Goal: Task Accomplishment & Management: Manage account settings

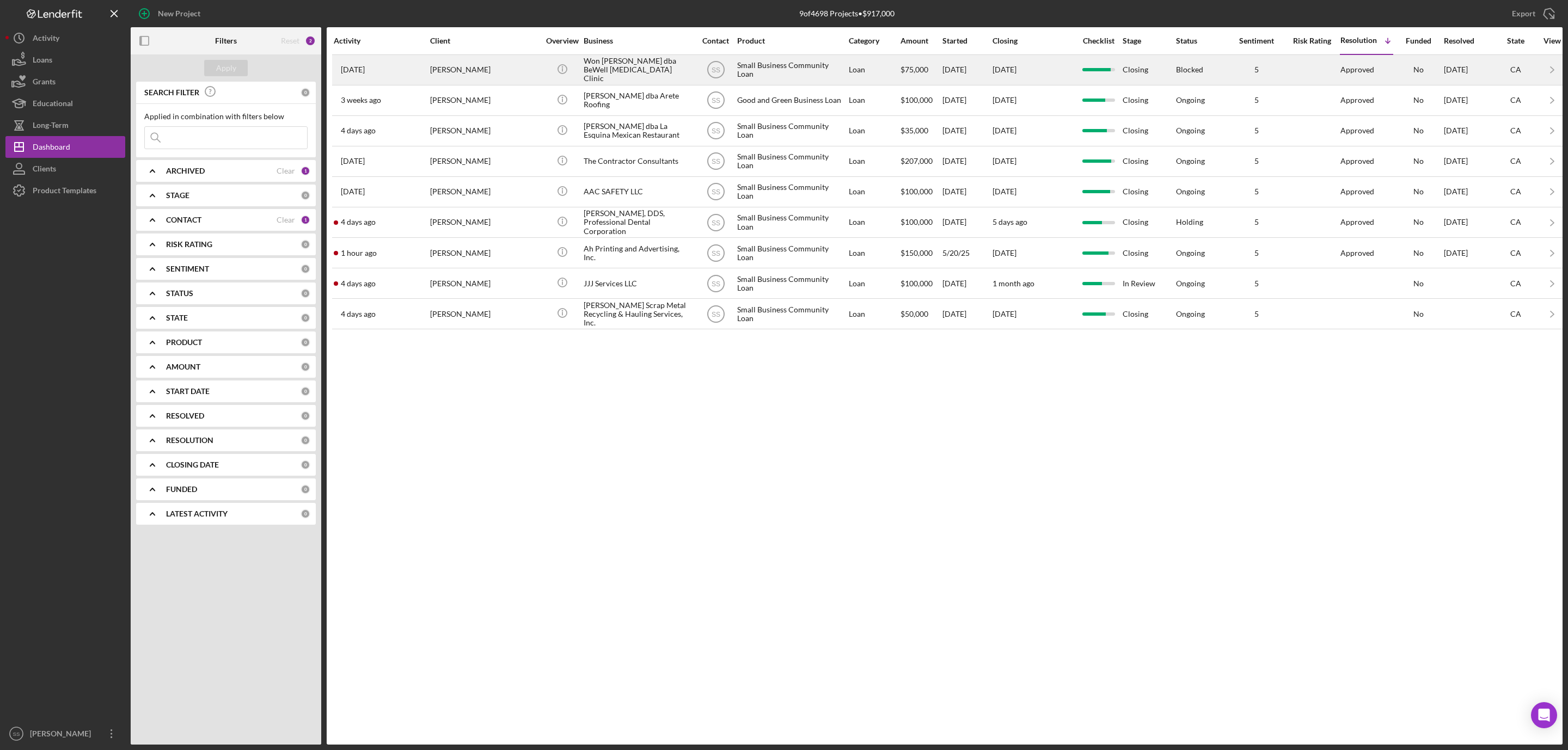
click at [590, 72] on div "Won [PERSON_NAME] dba BeWell [MEDICAL_DATA] Clinic" at bounding box center [638, 70] width 109 height 29
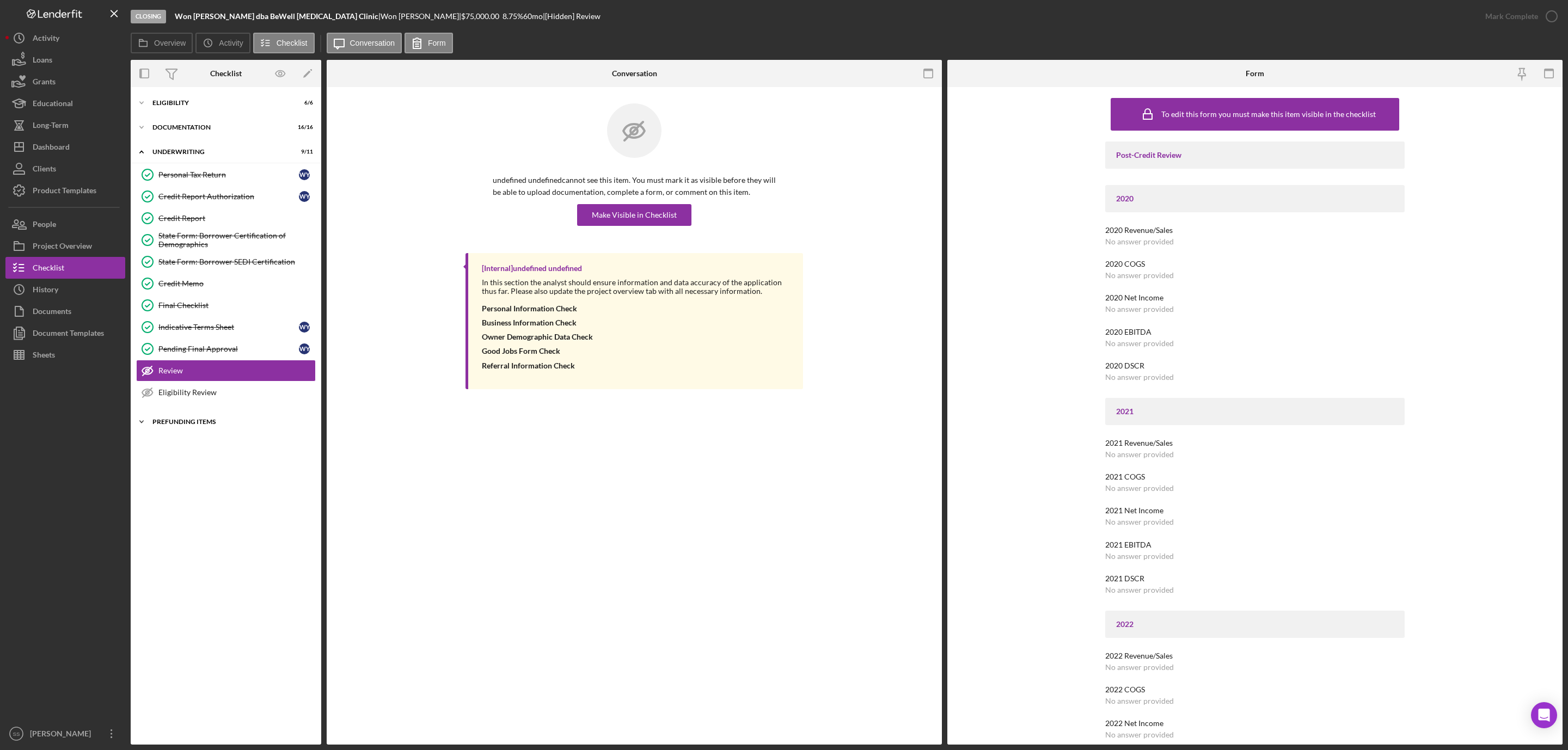
click at [187, 421] on div "Icon/Expander Prefunding Items 11 / 15" at bounding box center [226, 421] width 191 height 22
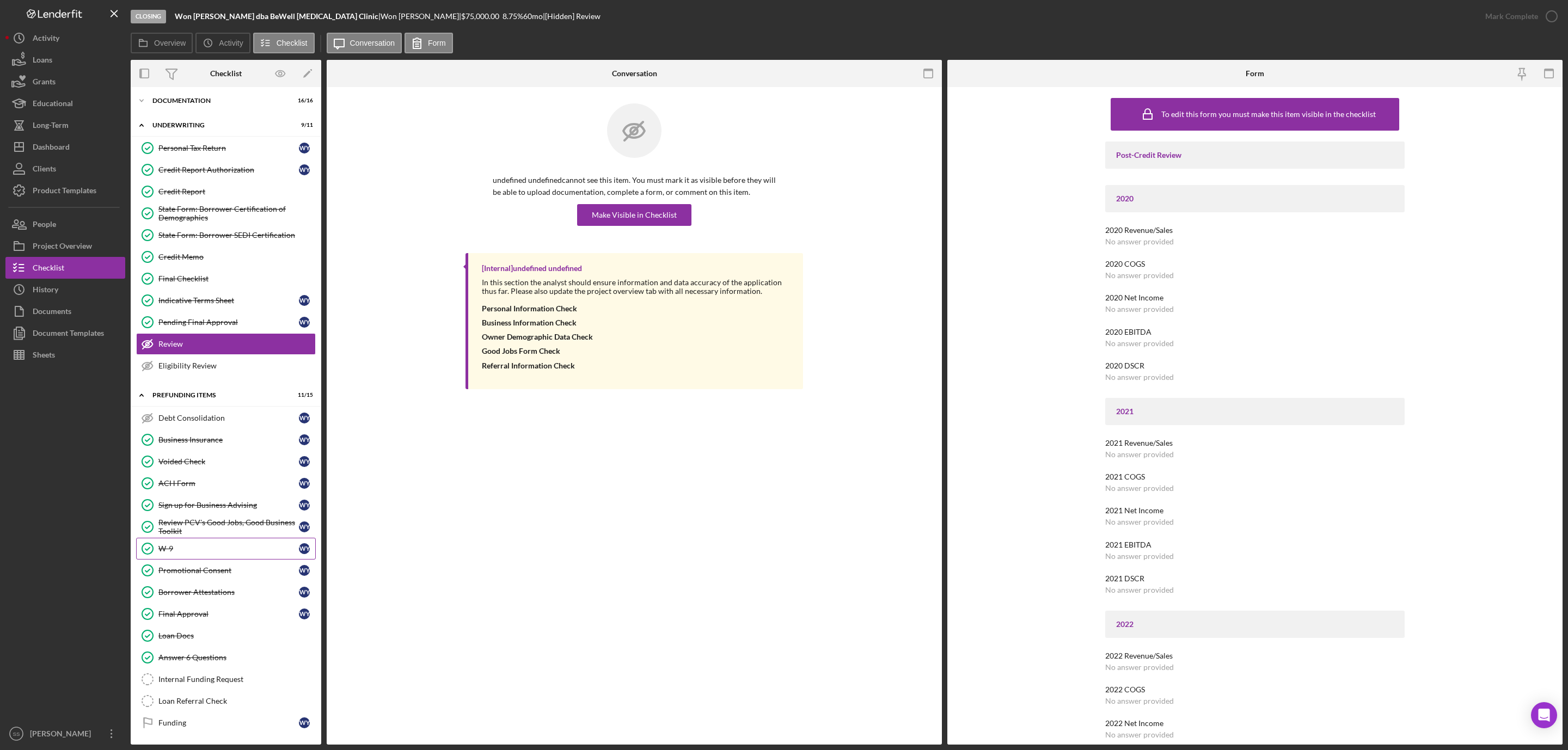
scroll to position [40, 0]
click at [211, 679] on div "Internal Funding Request" at bounding box center [237, 679] width 157 height 9
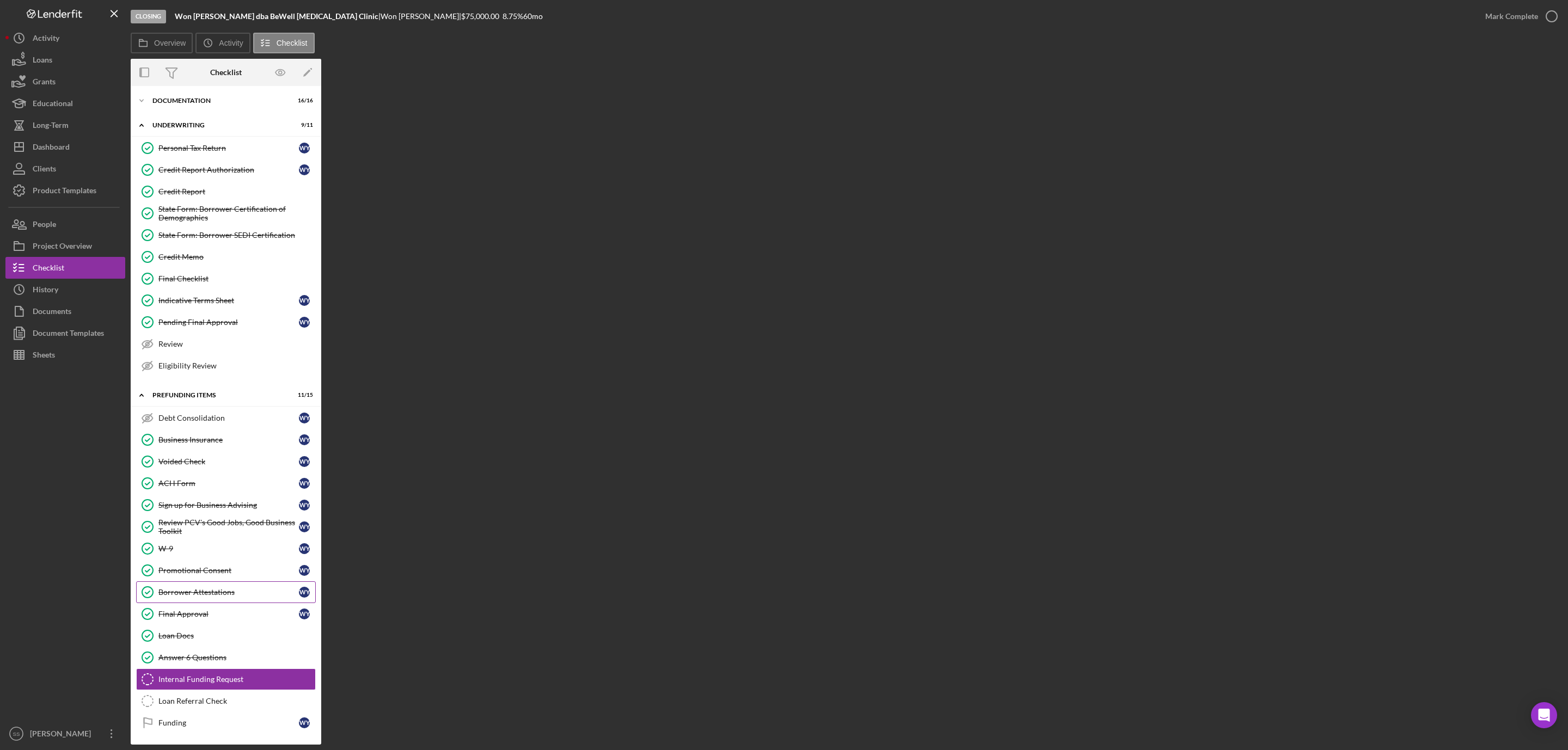
scroll to position [40, 0]
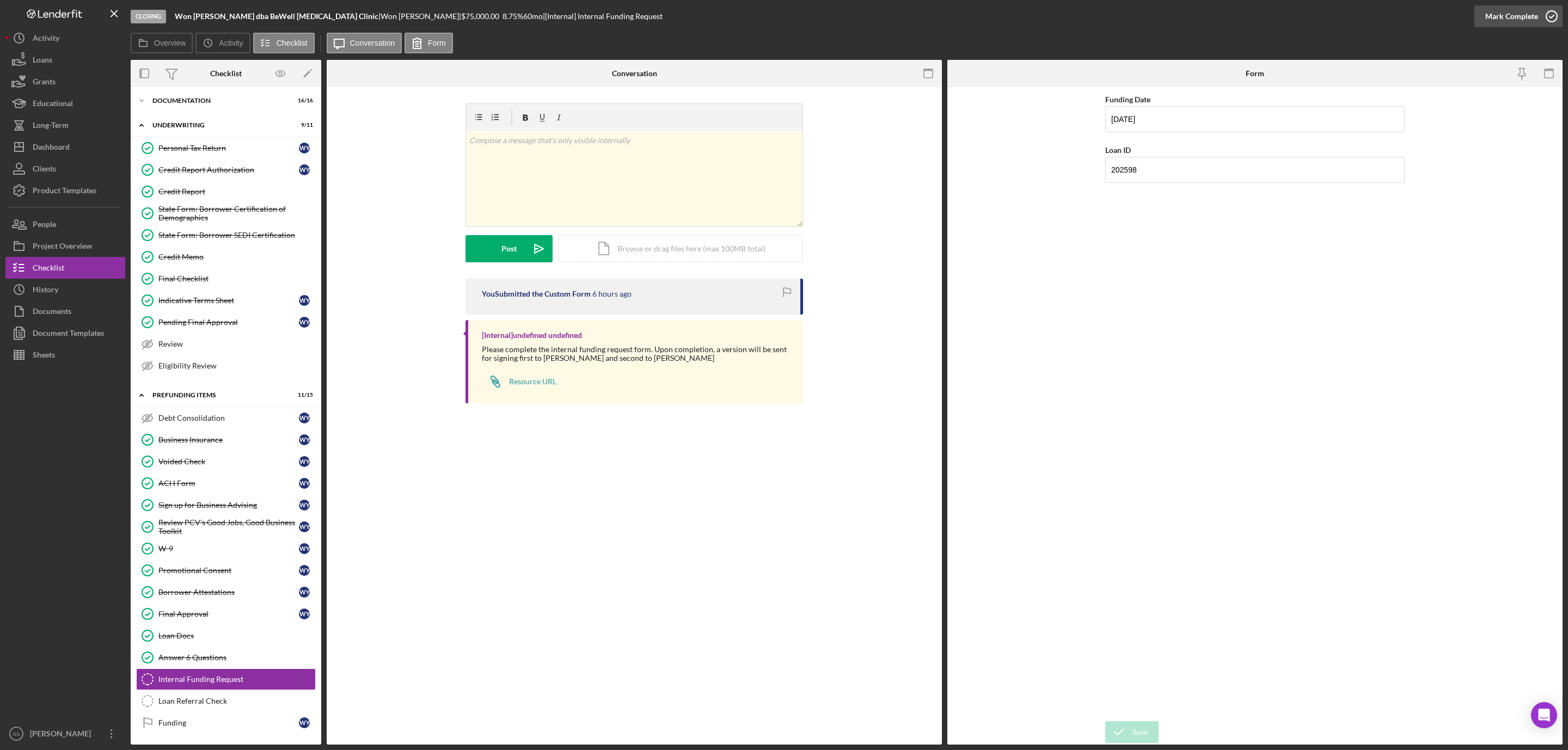
click at [1552, 15] on icon "button" at bounding box center [1551, 16] width 27 height 27
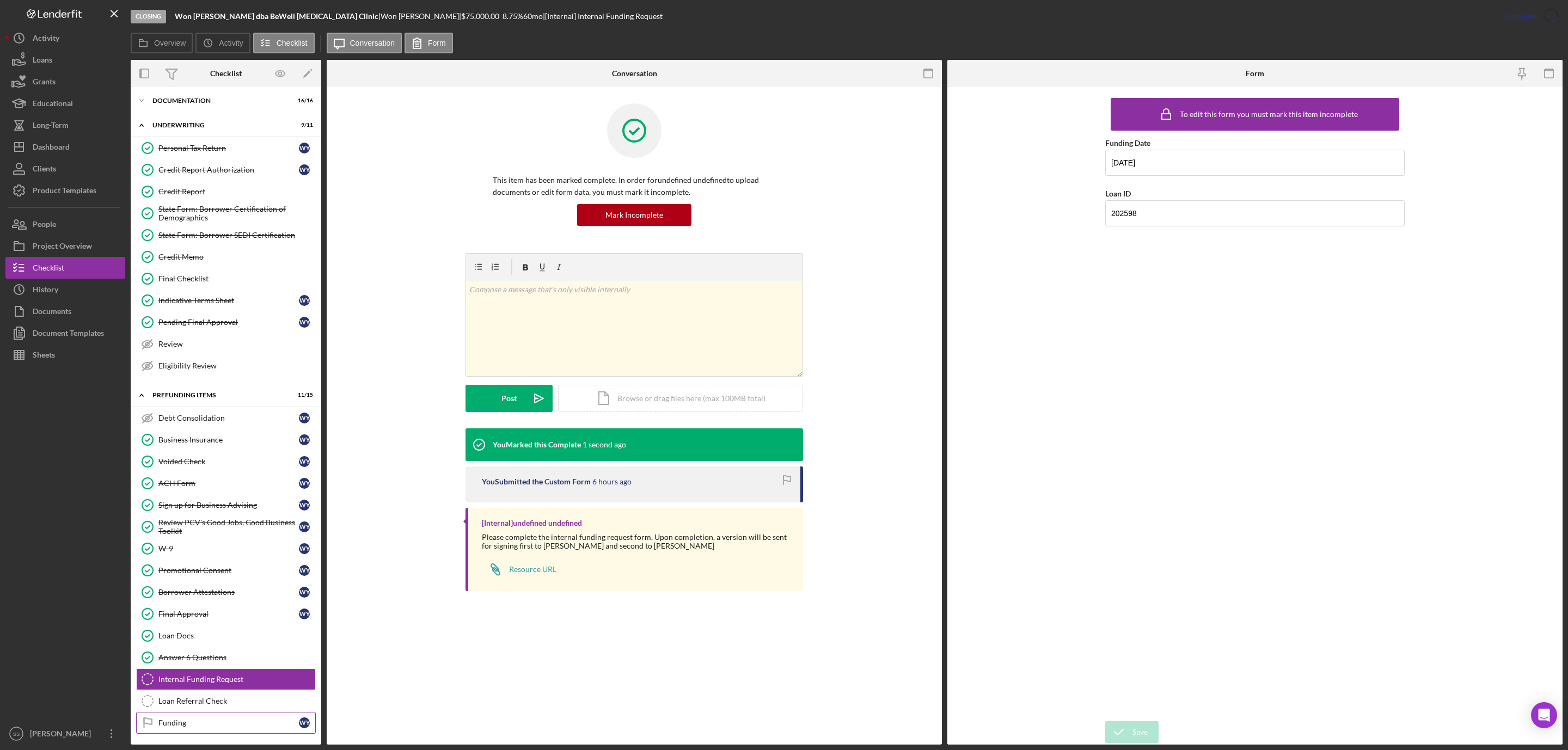
click at [183, 722] on div "Funding" at bounding box center [229, 722] width 141 height 9
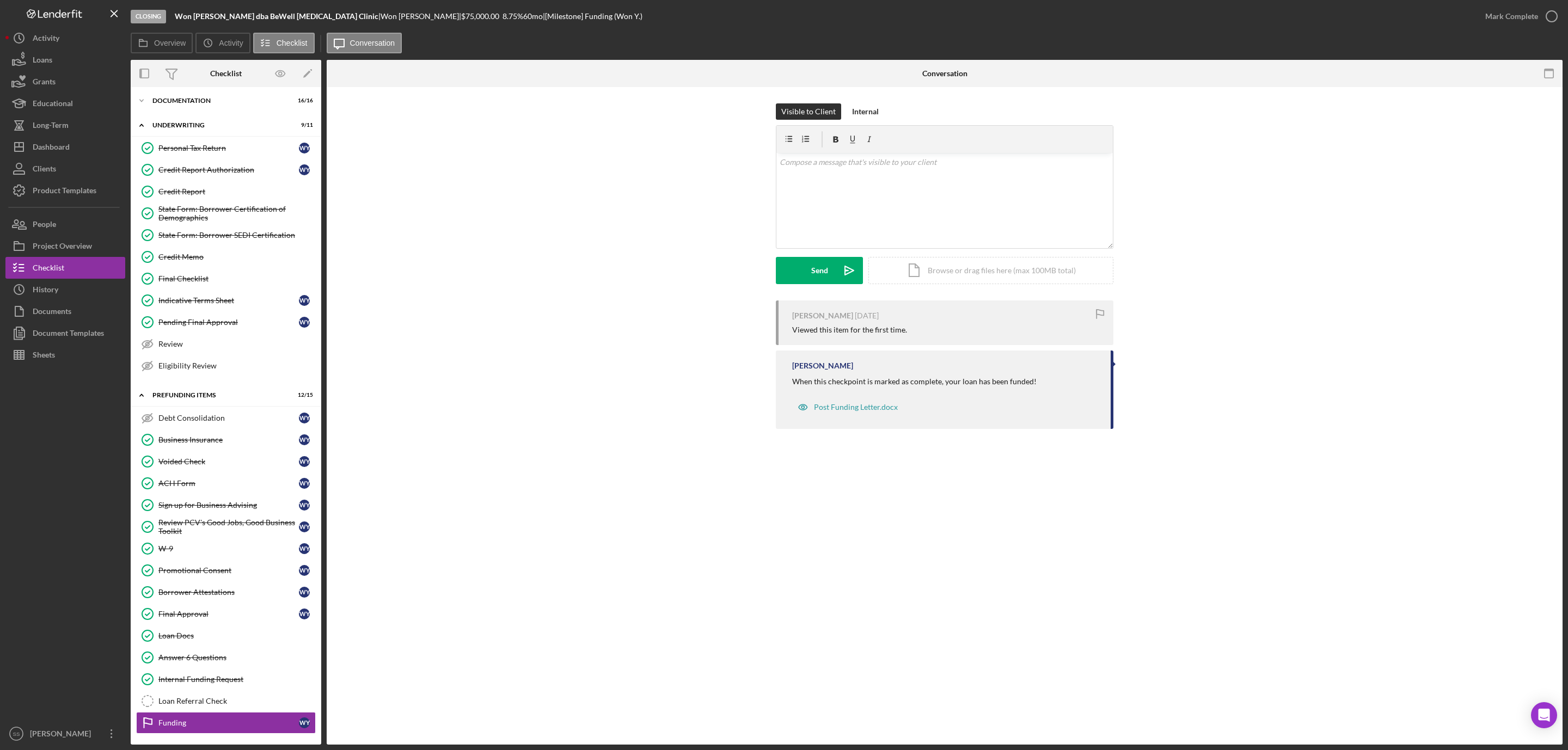
scroll to position [40, 0]
click at [1549, 17] on icon "button" at bounding box center [1551, 16] width 27 height 27
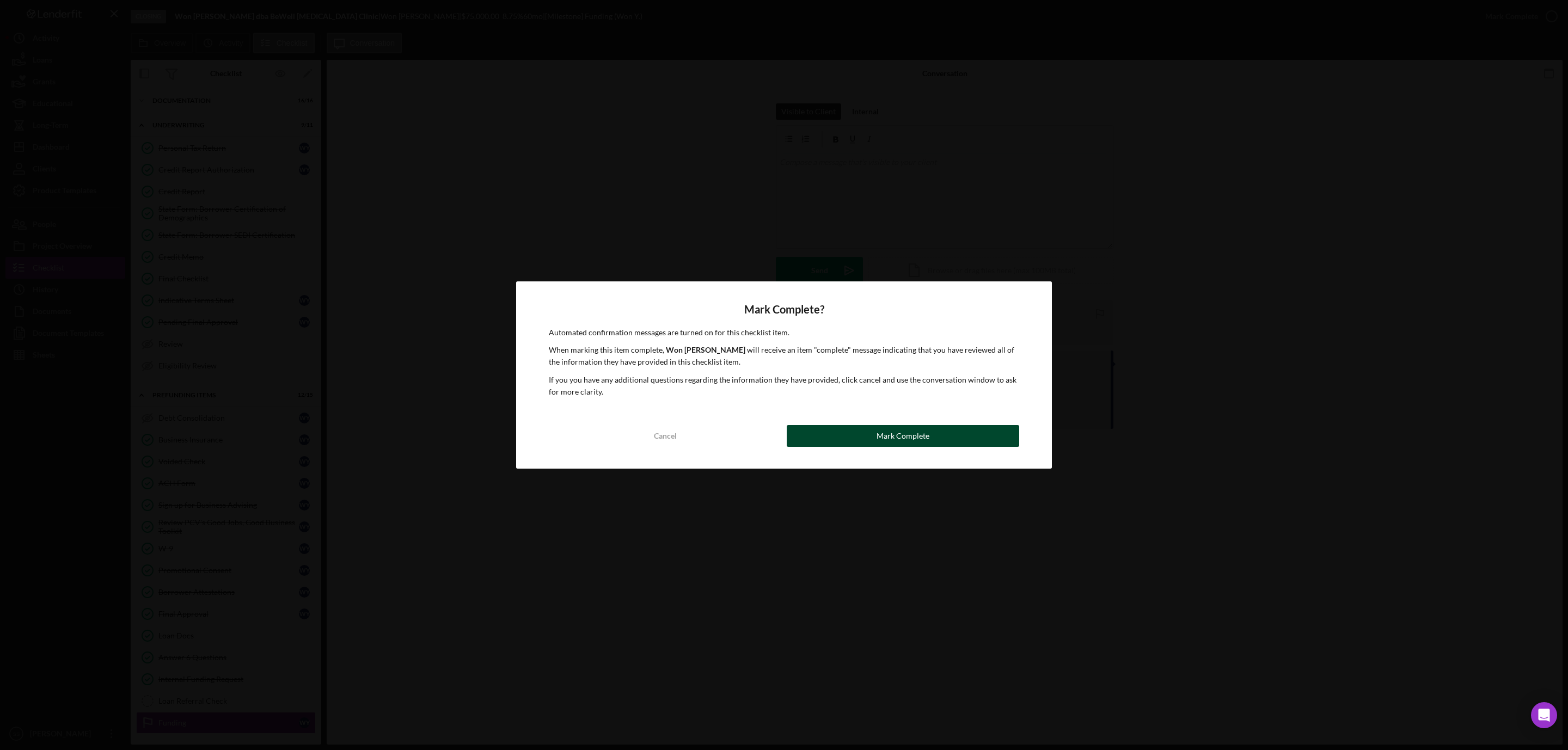
click at [920, 441] on div "Mark Complete" at bounding box center [903, 435] width 53 height 22
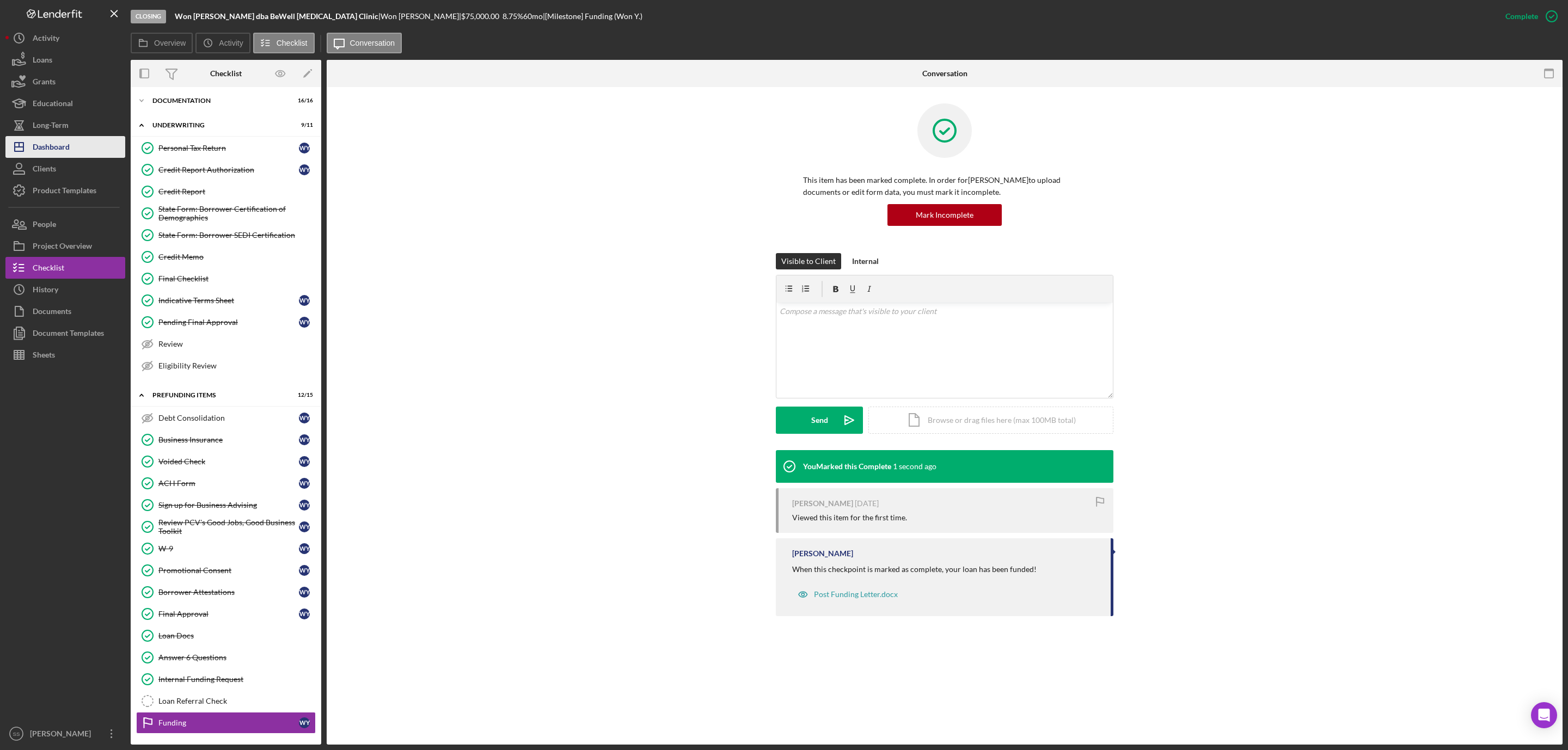
click at [67, 142] on div "Dashboard" at bounding box center [51, 148] width 37 height 25
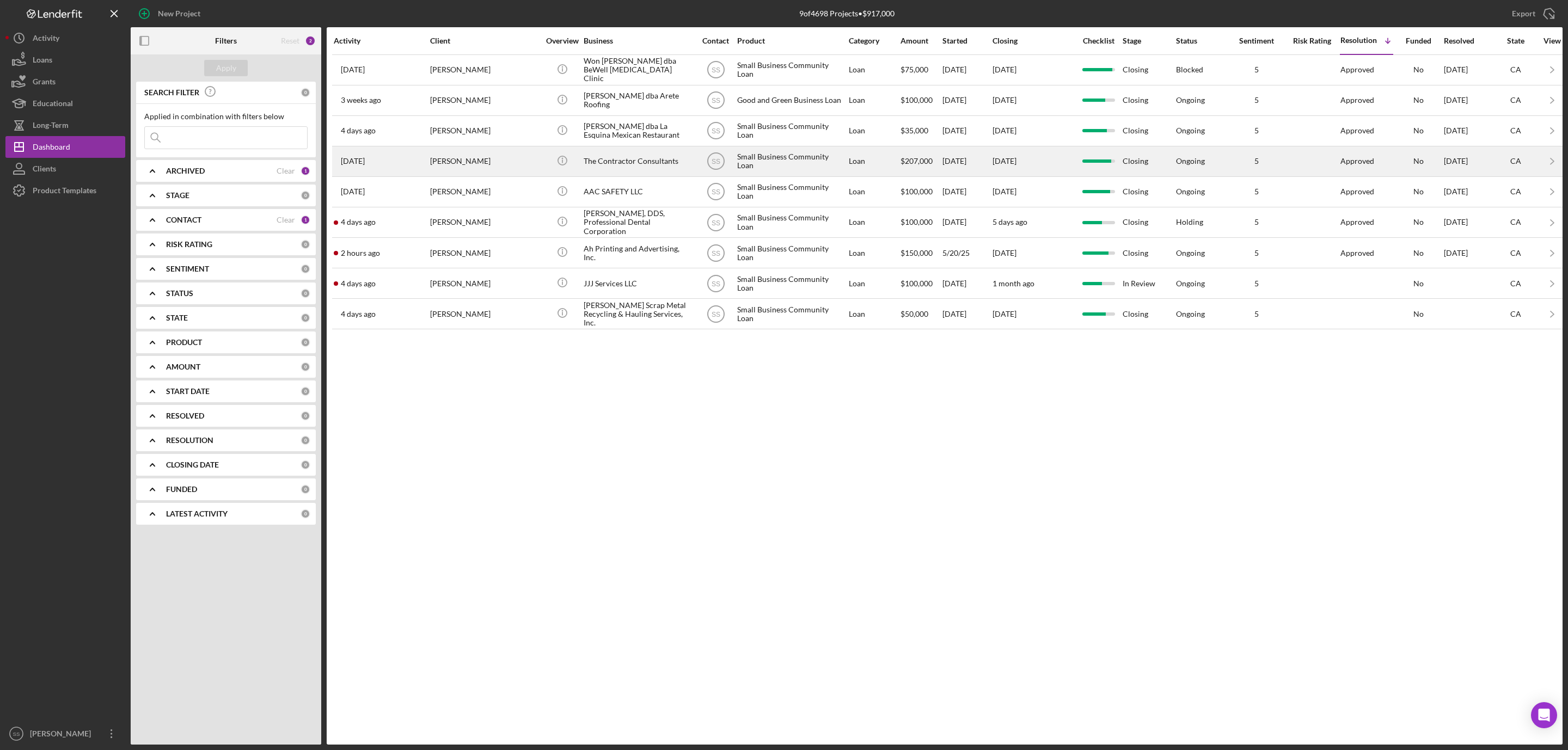
click at [495, 163] on div "[PERSON_NAME]" at bounding box center [485, 161] width 109 height 29
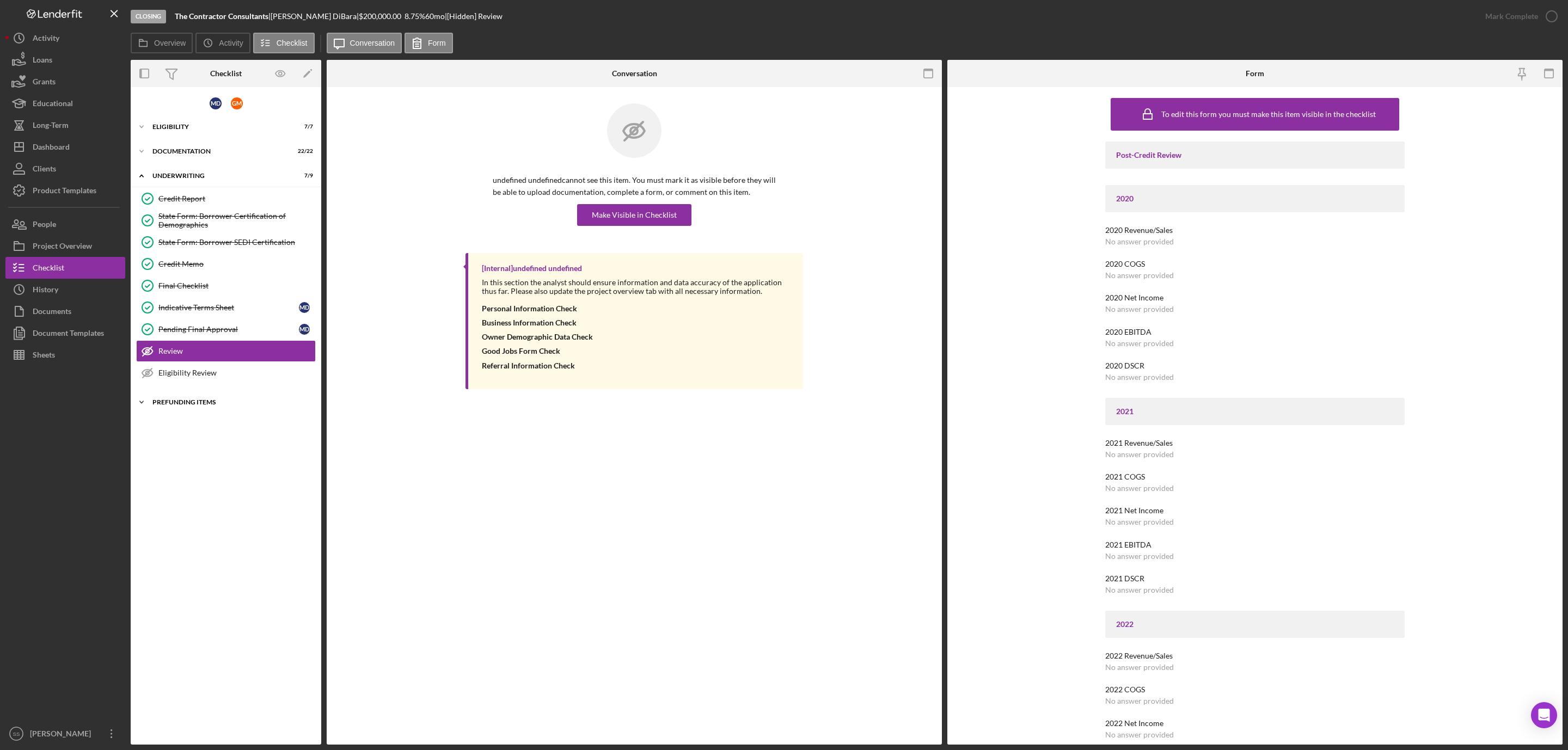
click at [193, 405] on div "Prefunding Items" at bounding box center [230, 402] width 155 height 7
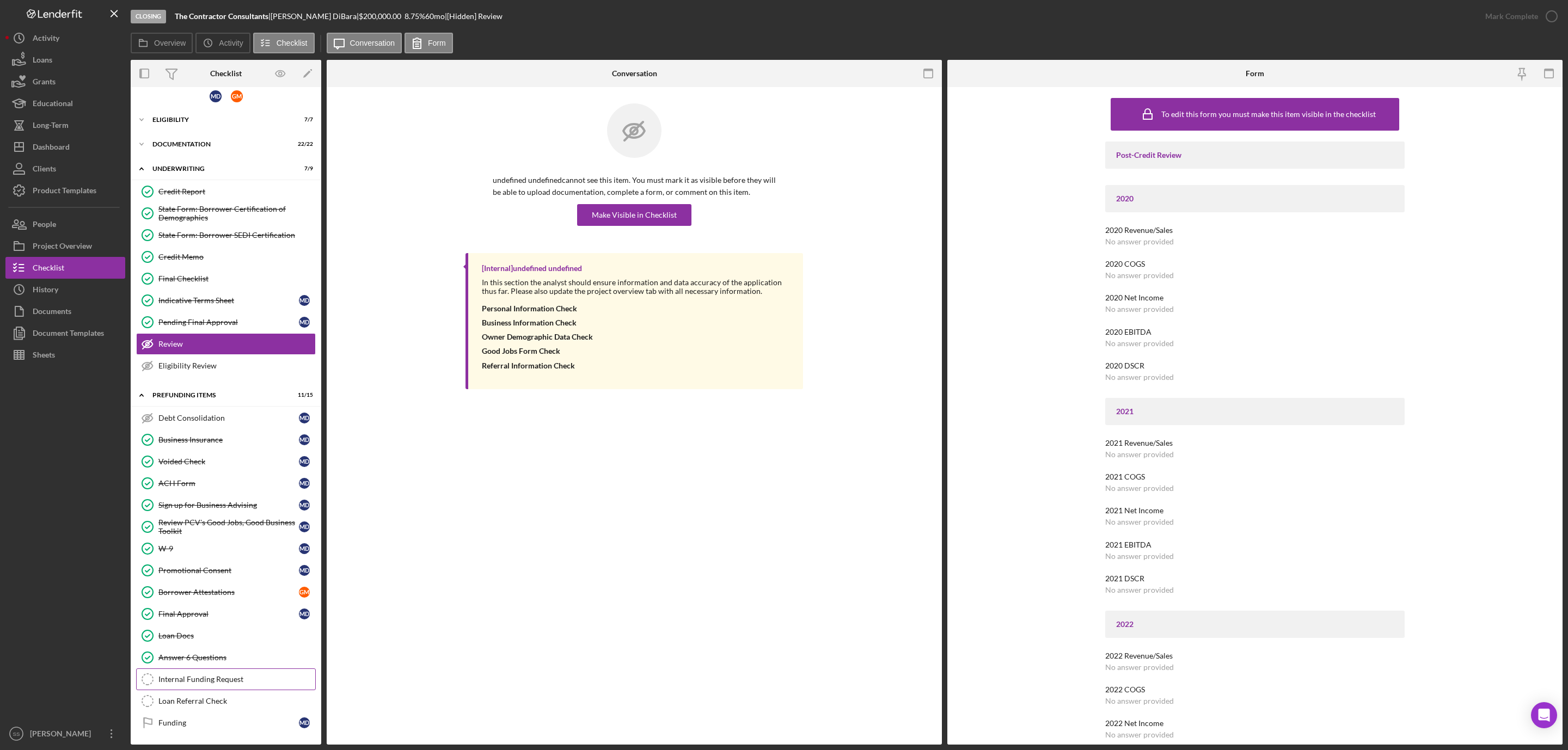
scroll to position [20, 0]
click at [230, 676] on div "Internal Funding Request" at bounding box center [237, 679] width 157 height 9
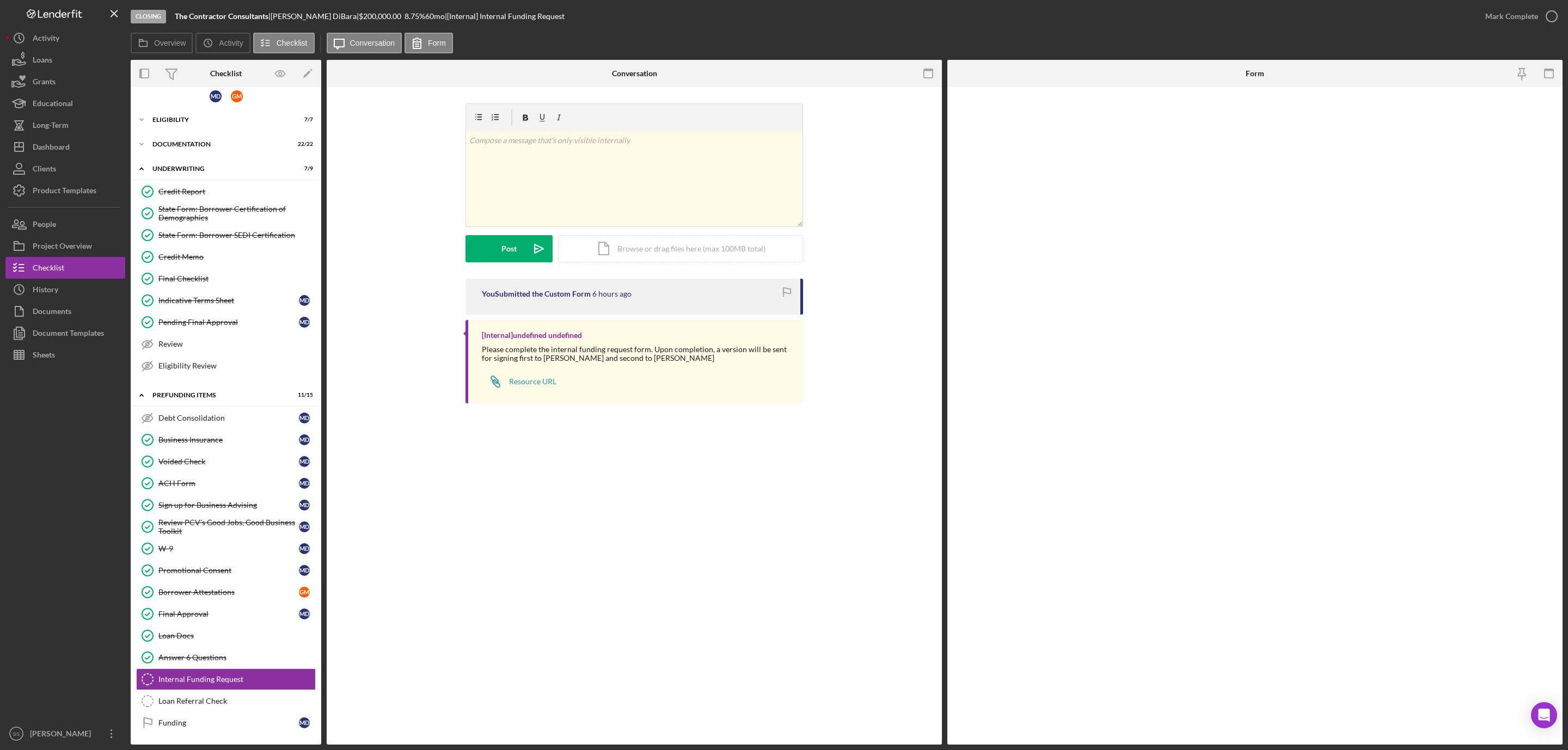
scroll to position [20, 0]
click at [1546, 17] on icon "button" at bounding box center [1551, 16] width 27 height 27
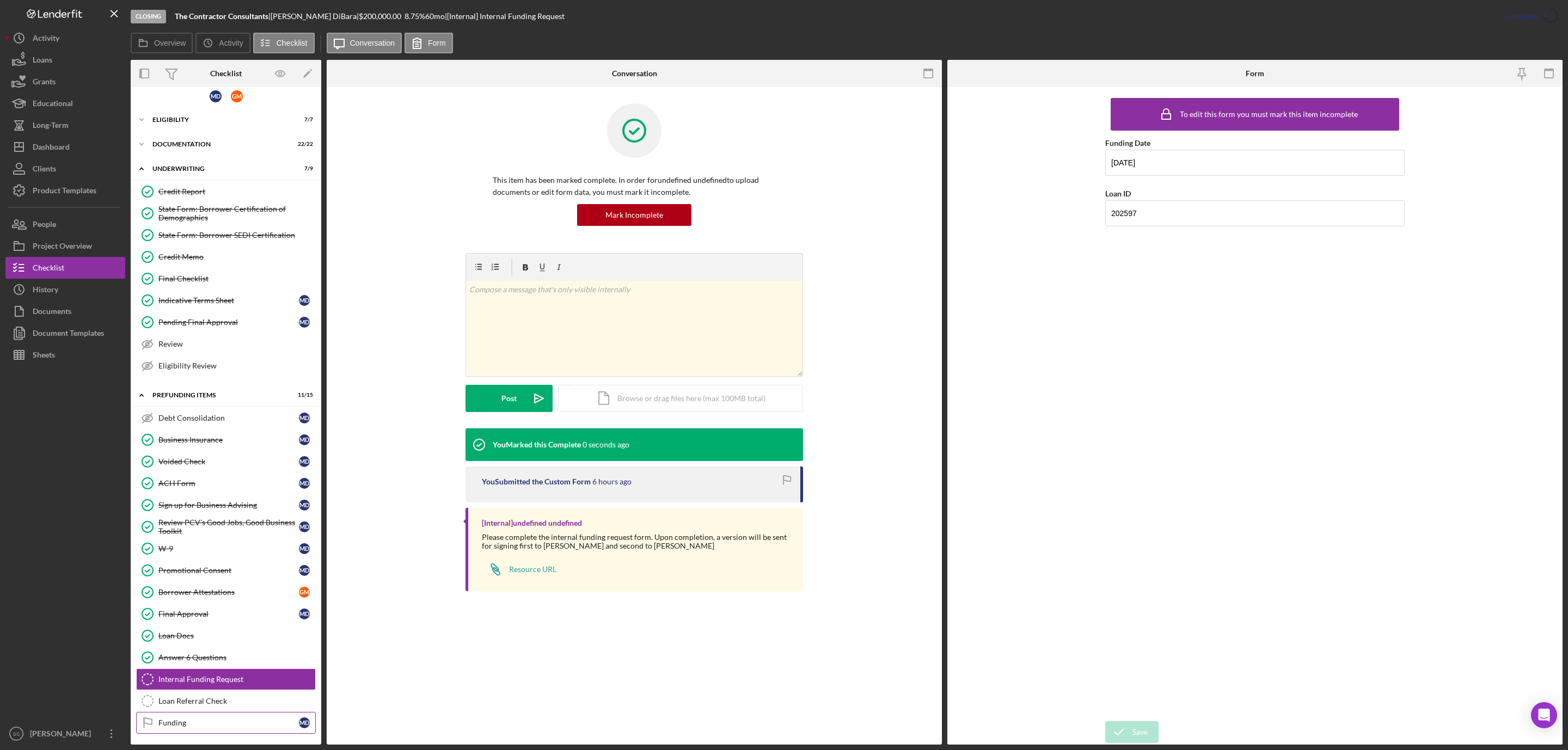
click at [181, 721] on div "Funding" at bounding box center [229, 722] width 141 height 9
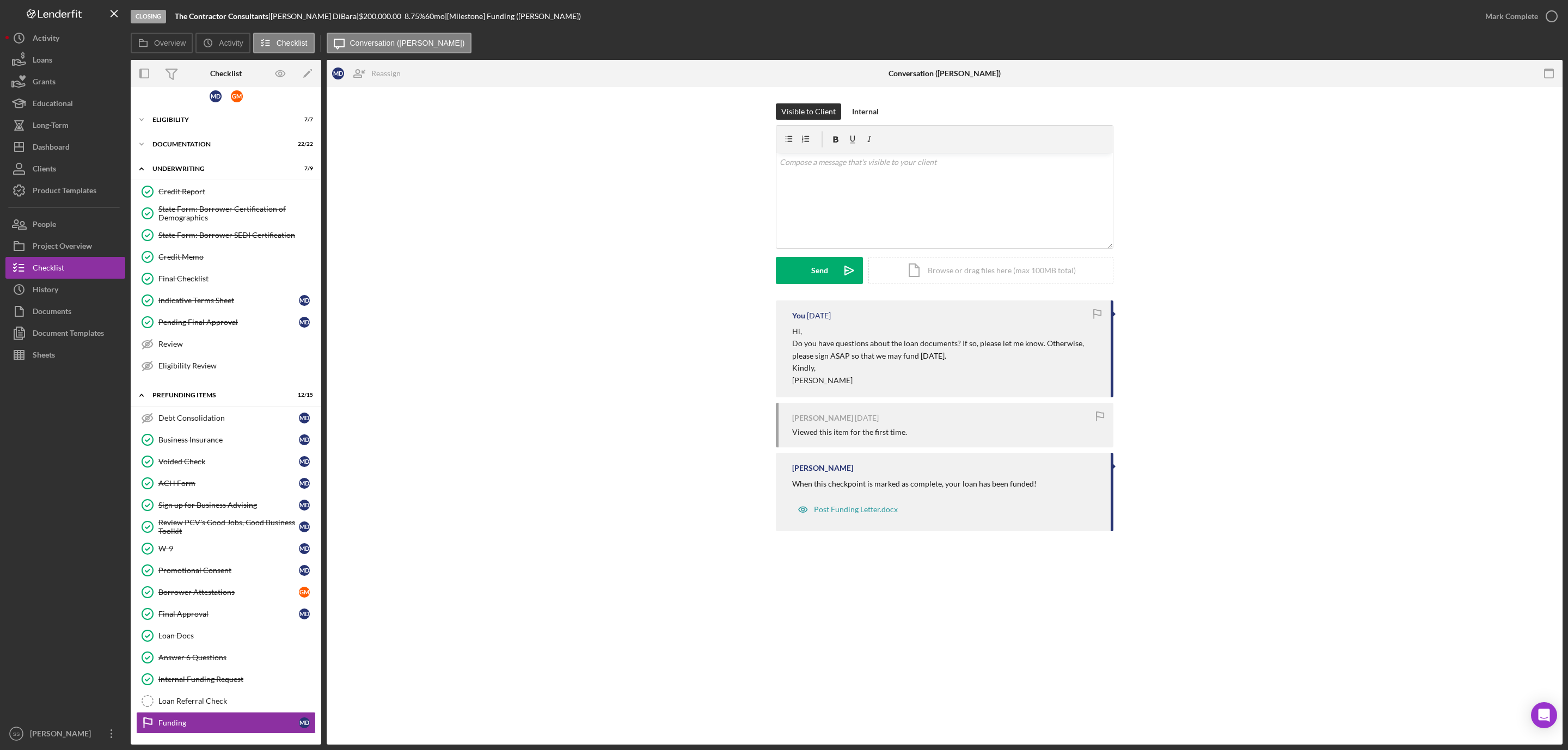
scroll to position [20, 0]
click at [1544, 12] on icon "button" at bounding box center [1551, 16] width 27 height 27
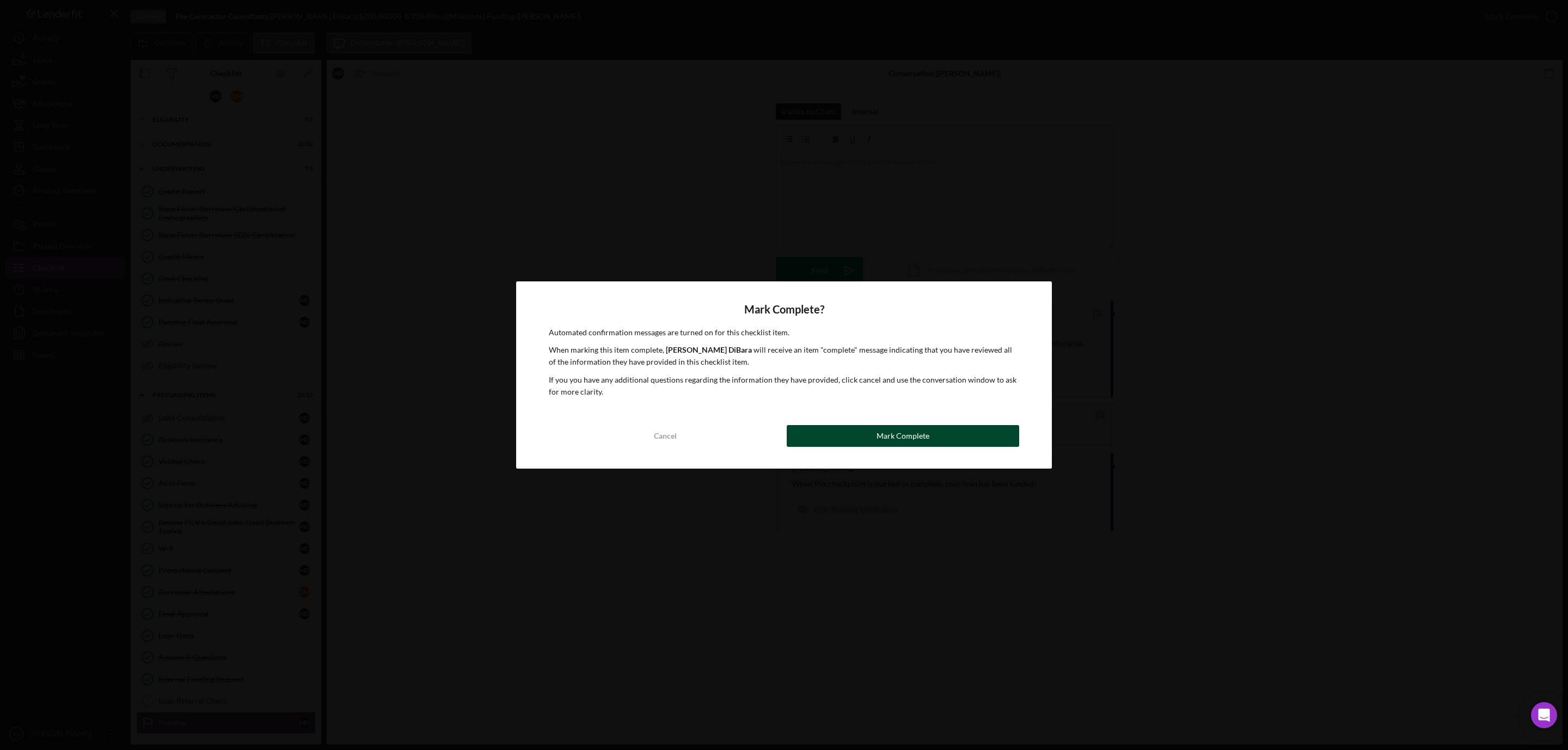
click at [865, 439] on button "Mark Complete" at bounding box center [903, 435] width 232 height 22
